Goal: Download file/media

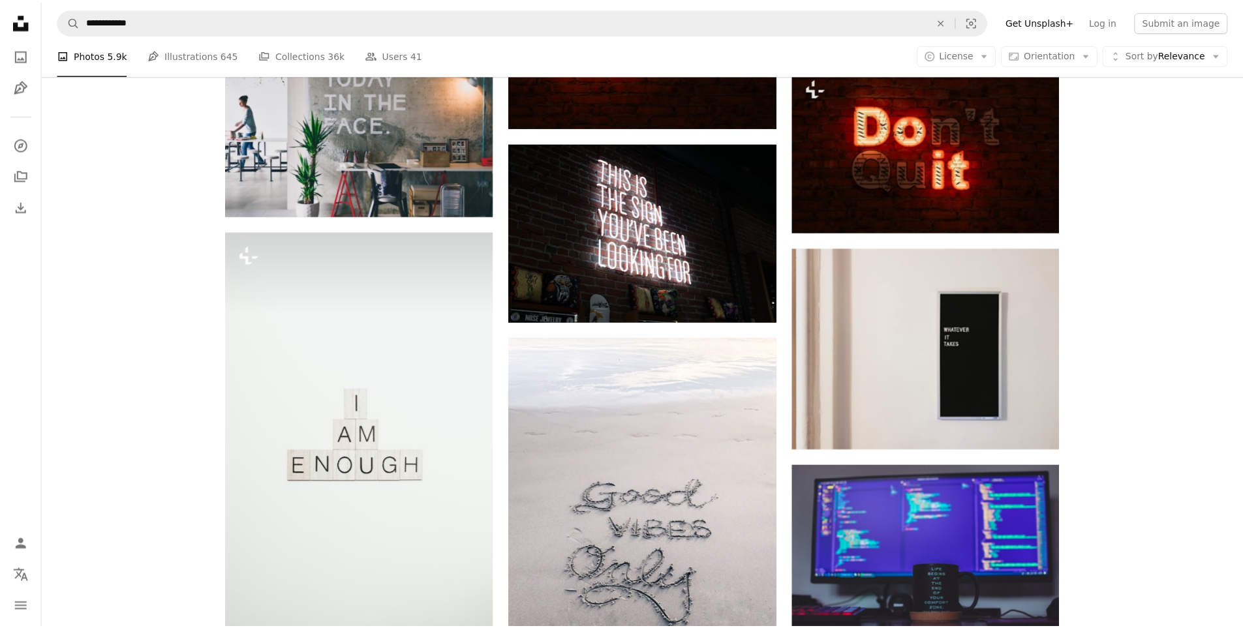
scroll to position [2139, 0]
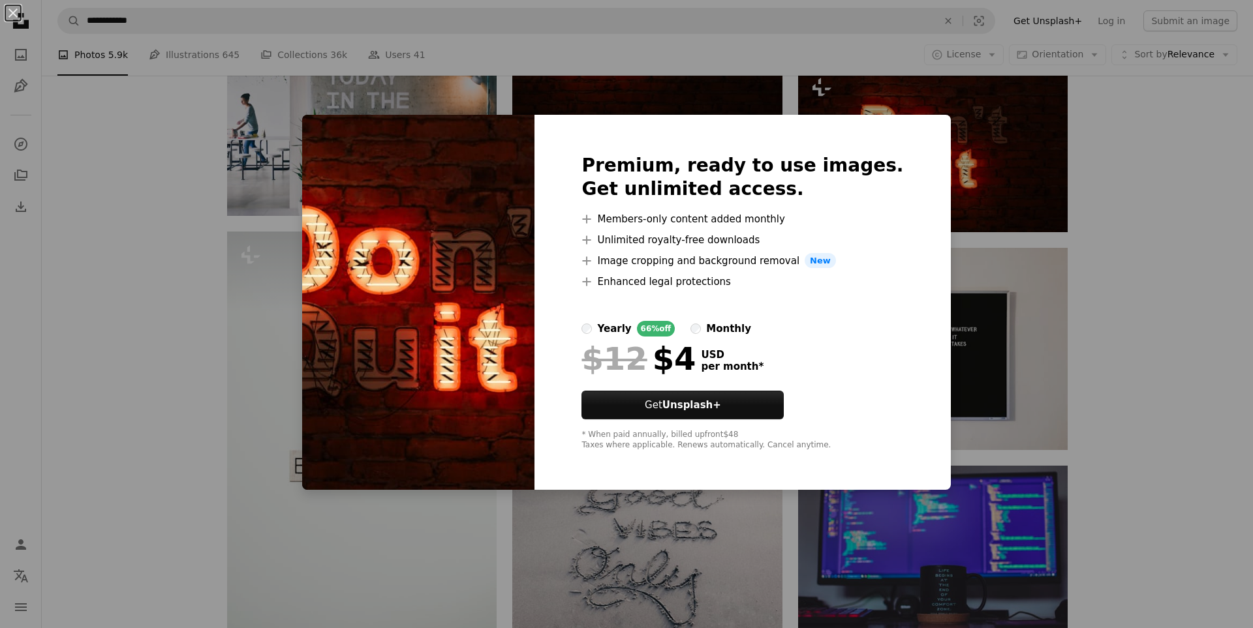
click at [1142, 226] on div "An X shape Premium, ready to use images. Get unlimited access. A plus sign Memb…" at bounding box center [626, 314] width 1253 height 628
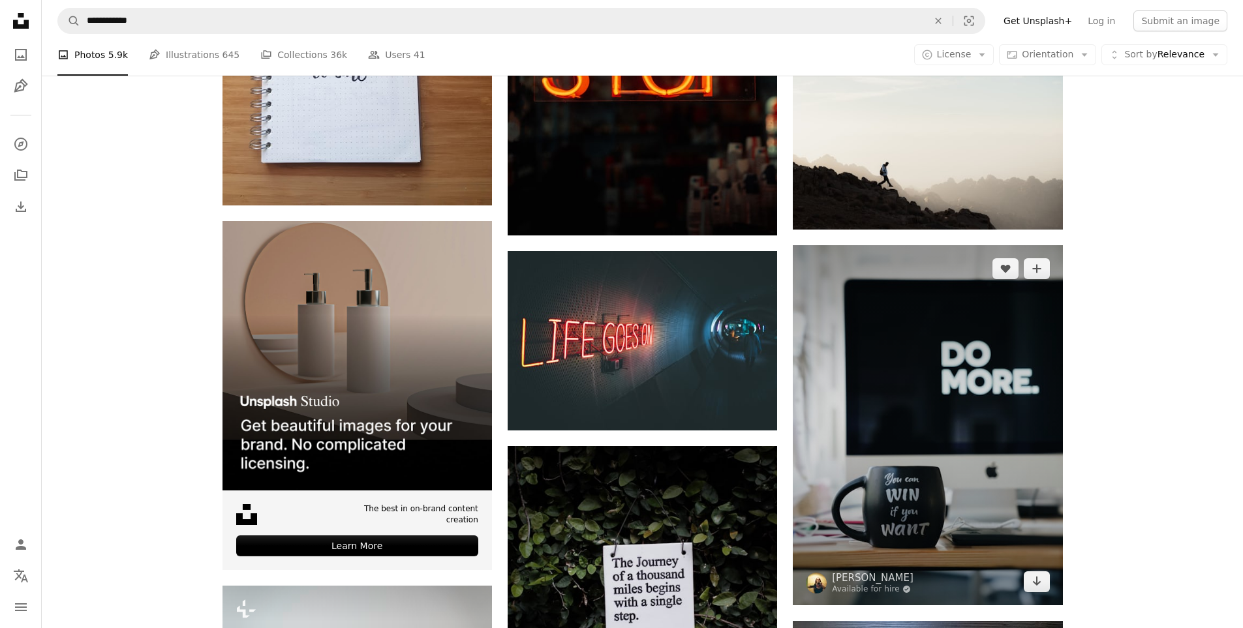
scroll to position [3031, 0]
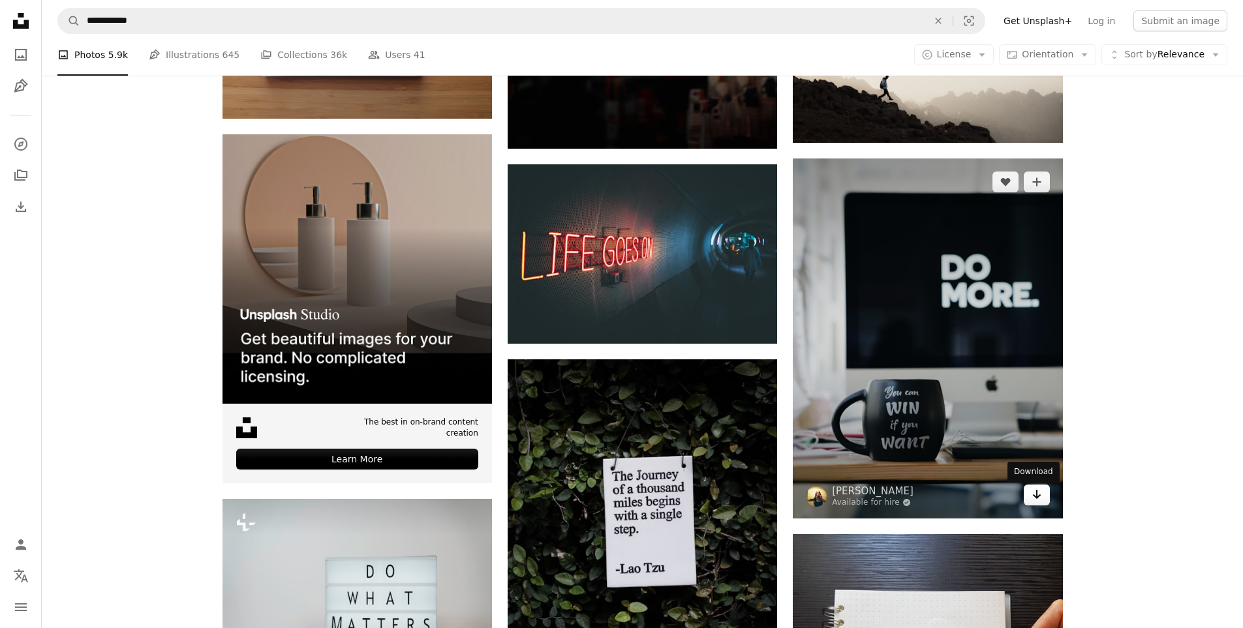
click at [1034, 500] on icon "Arrow pointing down" at bounding box center [1036, 495] width 10 height 16
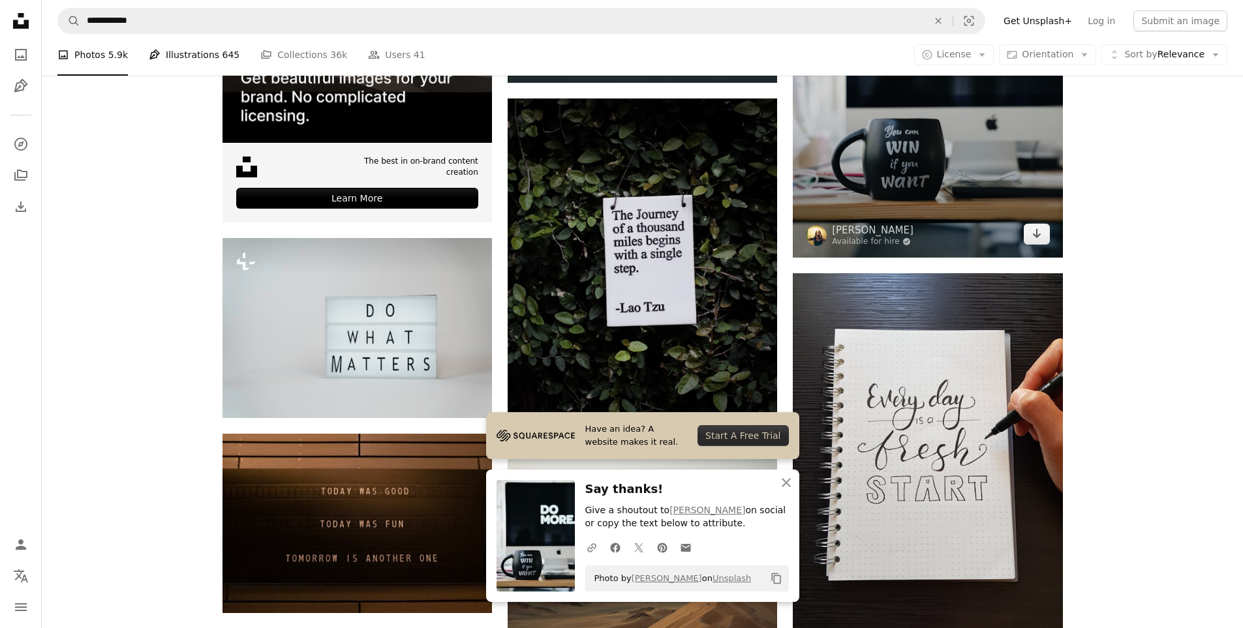
scroll to position [3205, 0]
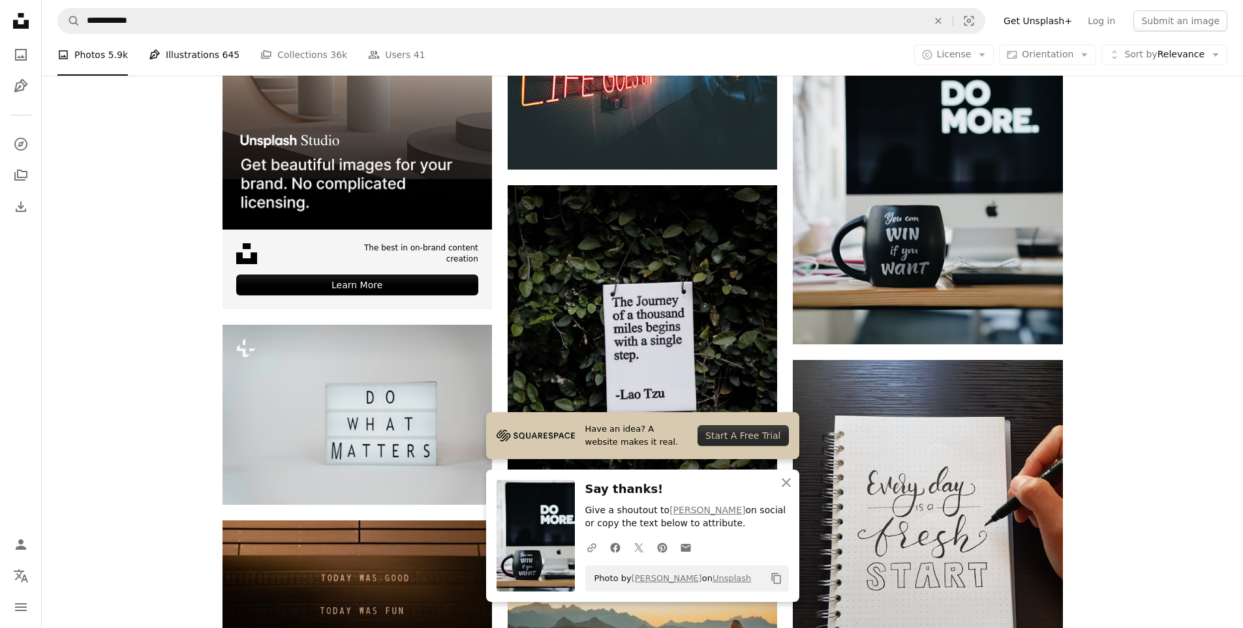
click at [198, 53] on link "Pen Tool Illustrations 645" at bounding box center [194, 55] width 91 height 42
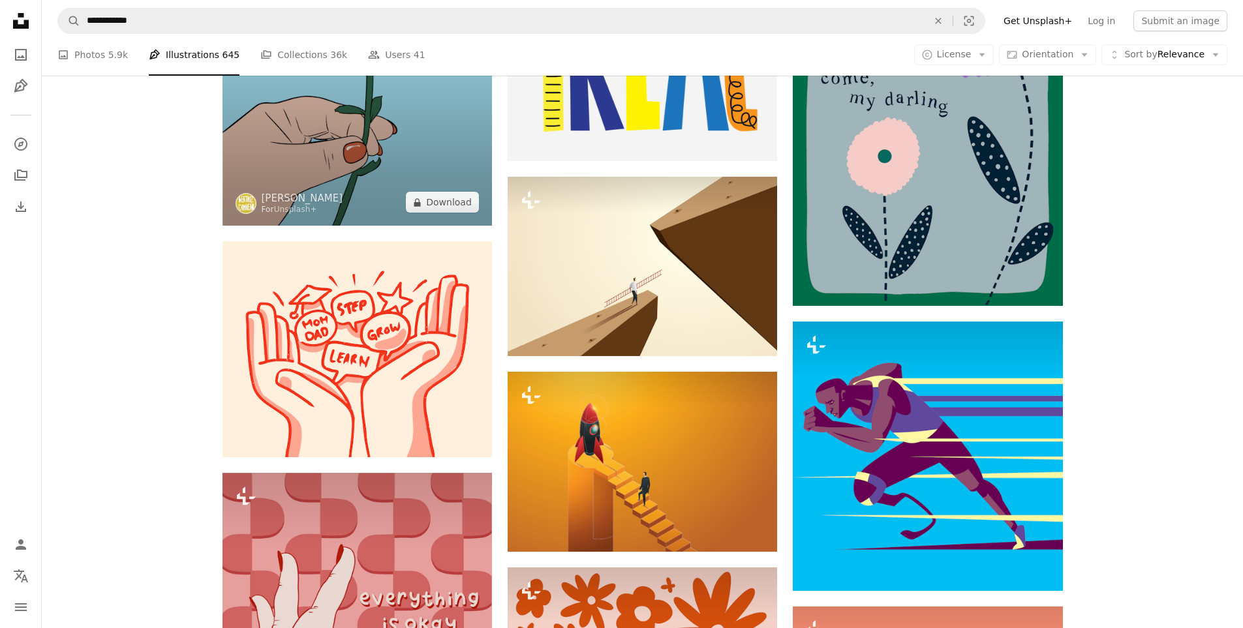
scroll to position [718, 0]
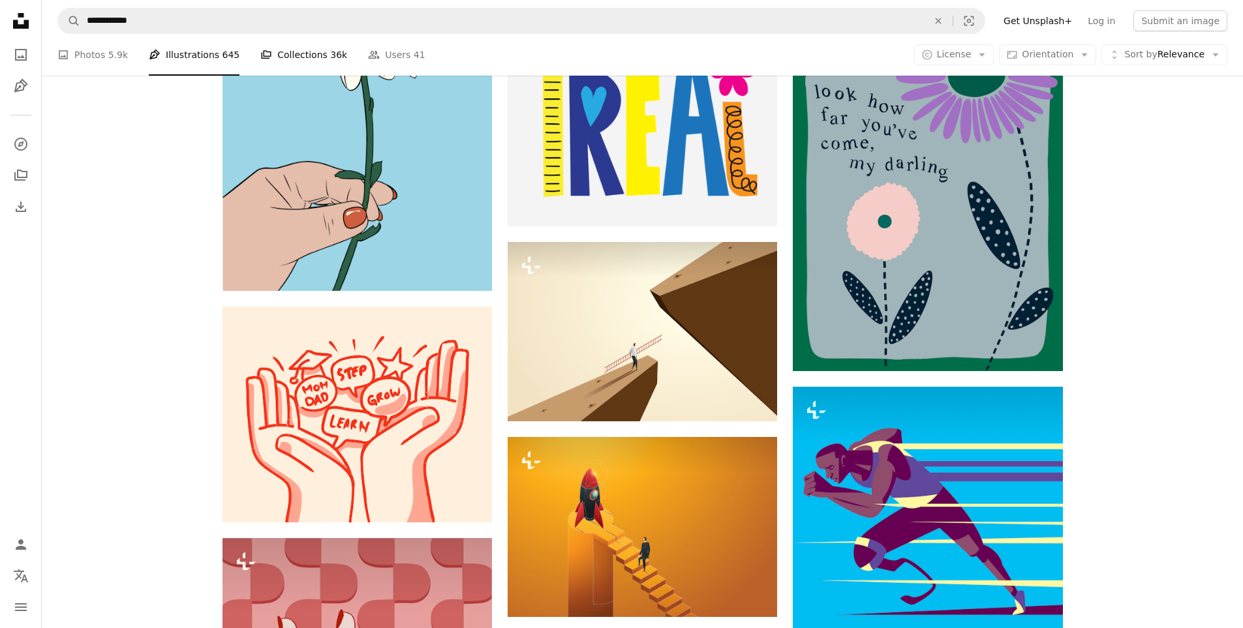
click at [330, 48] on span "36k" at bounding box center [338, 55] width 17 height 14
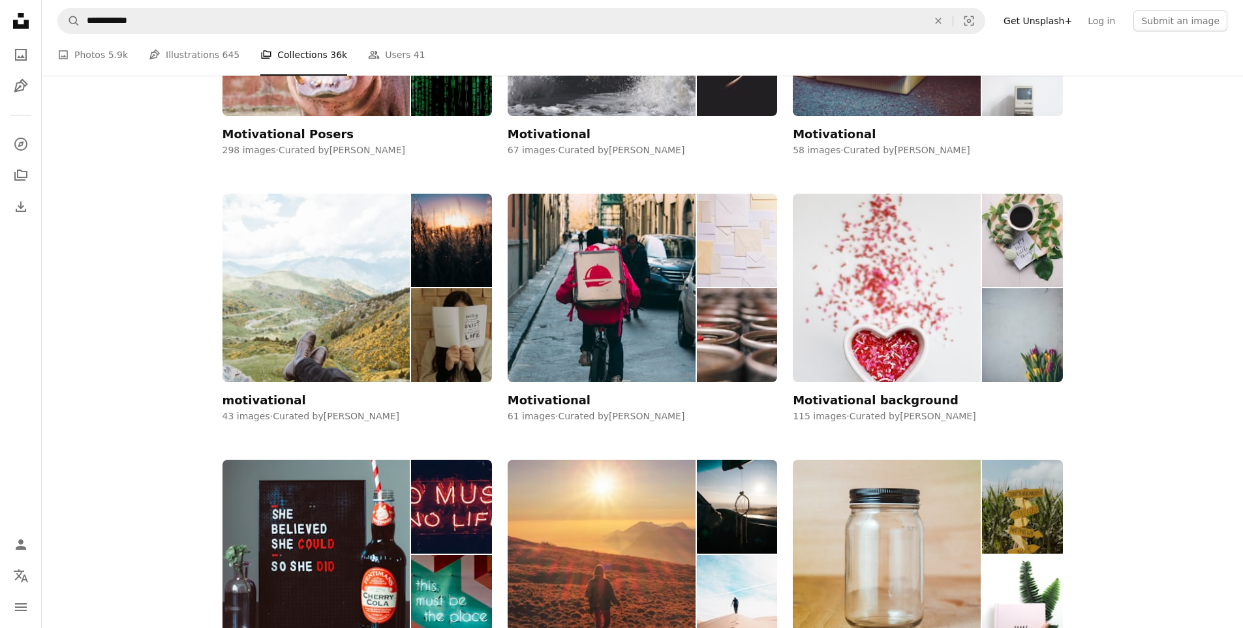
scroll to position [1326, 0]
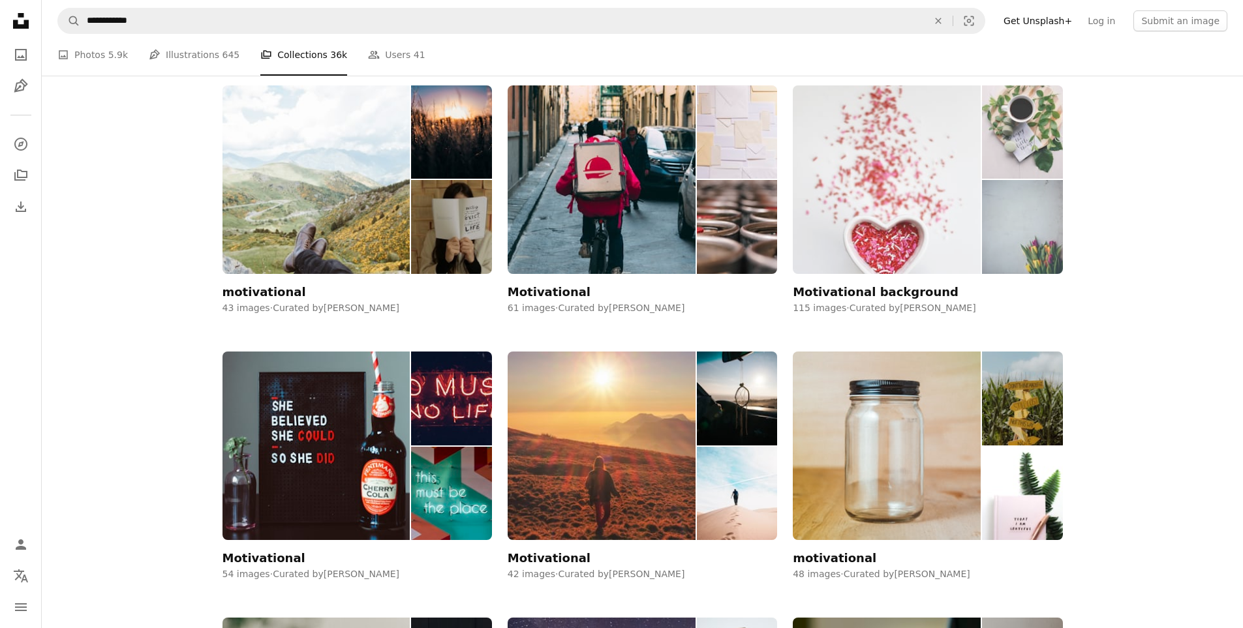
click at [881, 300] on div "Motivational background" at bounding box center [876, 292] width 166 height 16
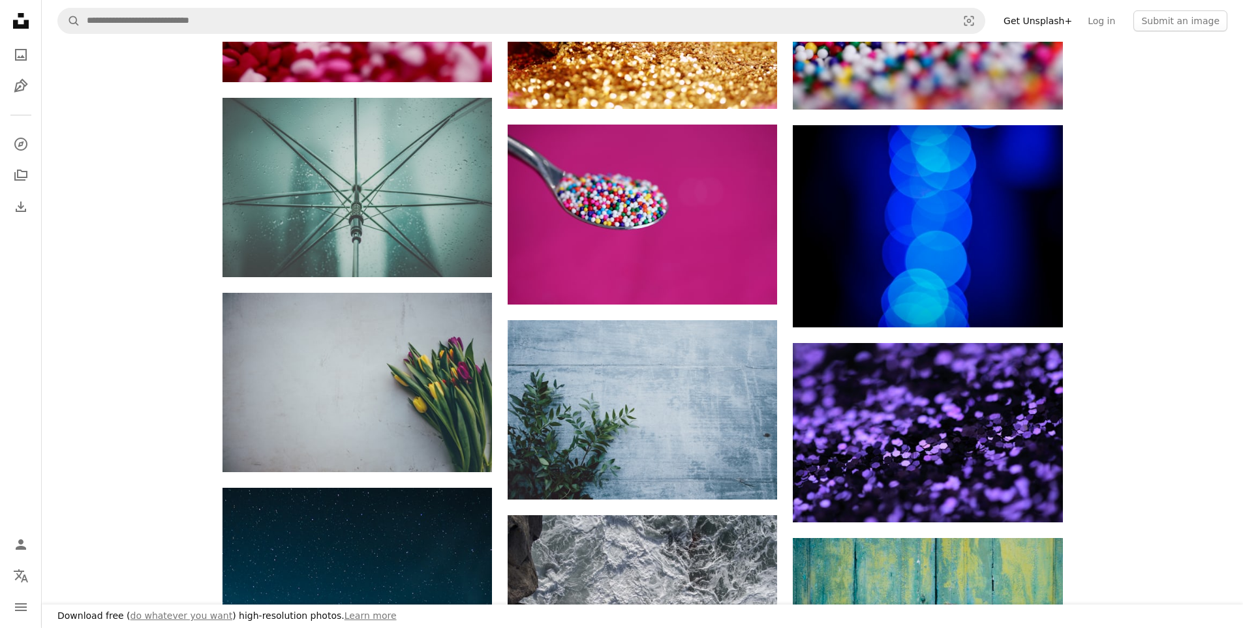
scroll to position [805, 0]
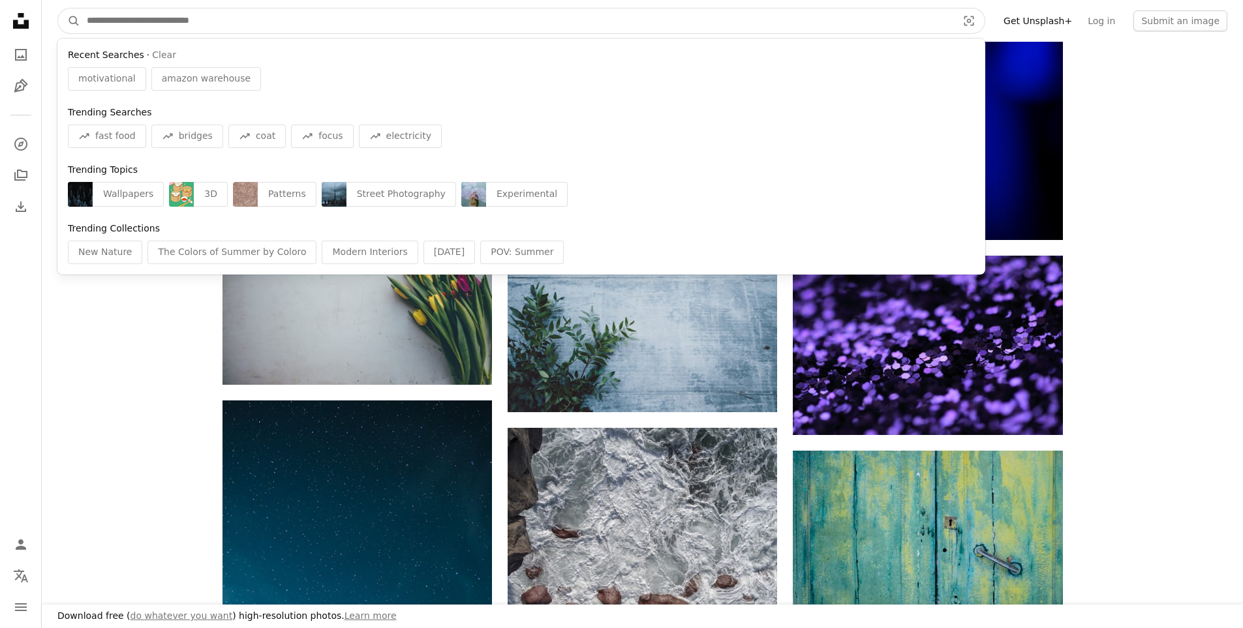
click at [224, 28] on input "Find visuals sitewide" at bounding box center [516, 20] width 873 height 25
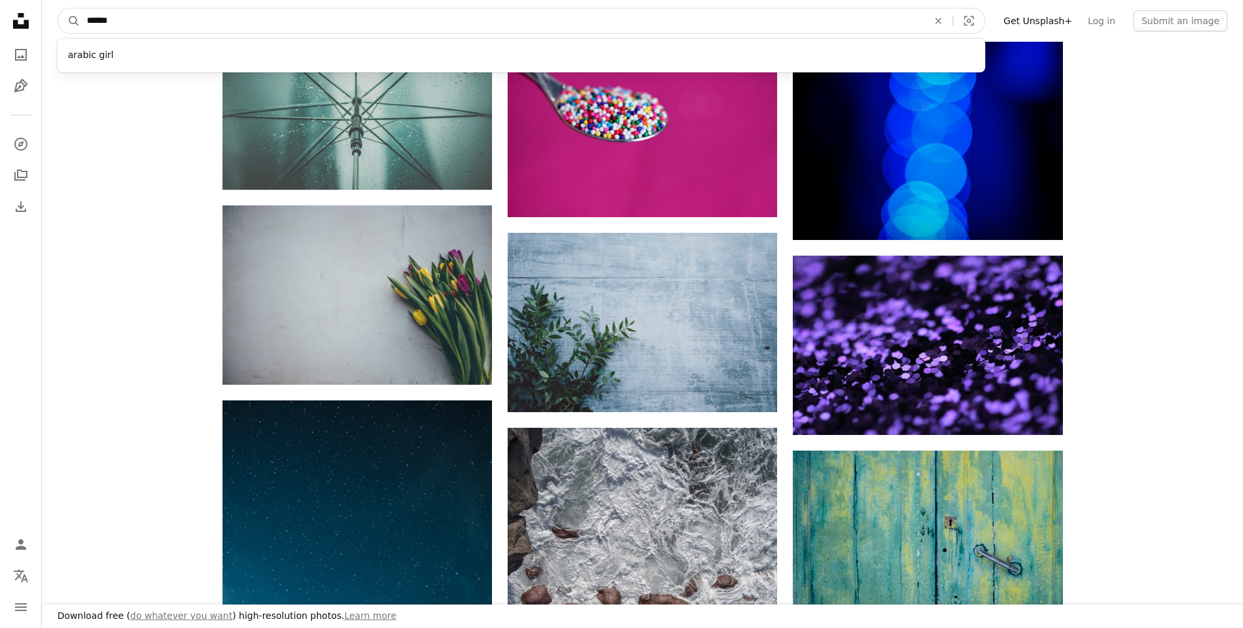
type input "******"
click at [58, 8] on button "A magnifying glass" at bounding box center [69, 20] width 22 height 25
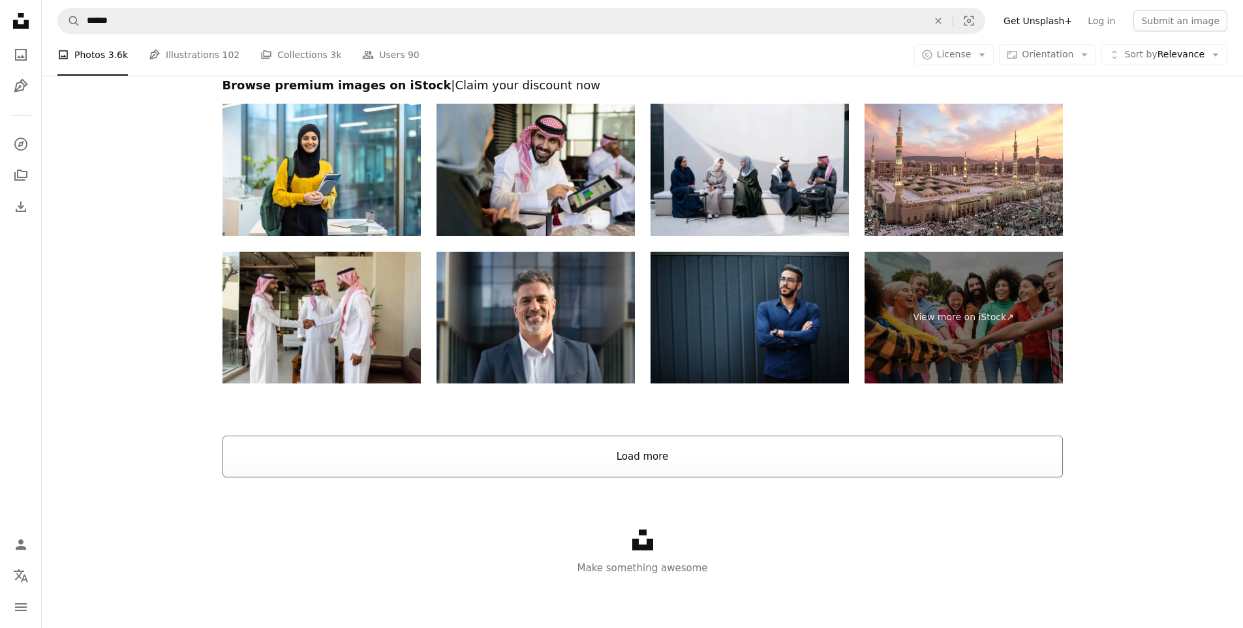
click at [752, 476] on button "Load more" at bounding box center [642, 457] width 840 height 42
